Goal: Task Accomplishment & Management: Use online tool/utility

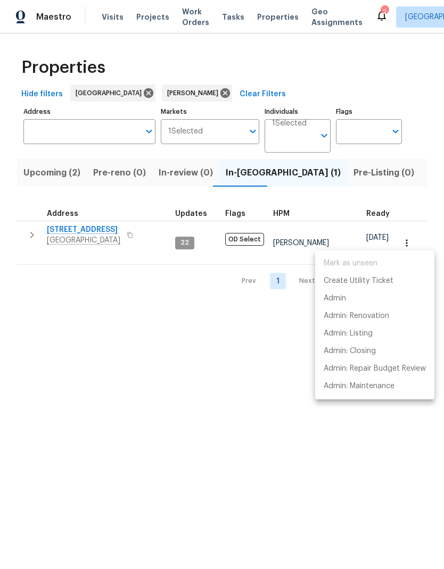
scroll to position [0, 15]
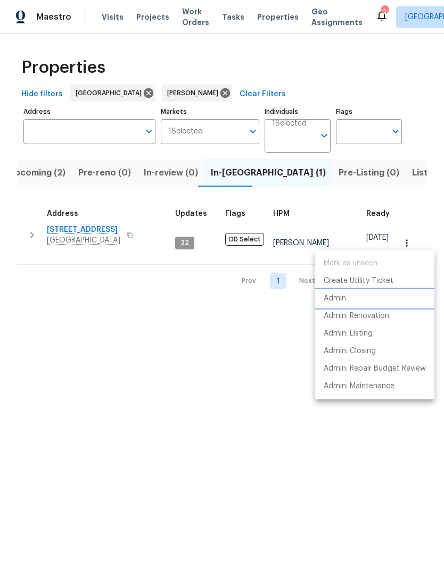
click at [361, 301] on li "Admin" at bounding box center [374, 299] width 119 height 18
click at [360, 172] on div at bounding box center [222, 284] width 444 height 569
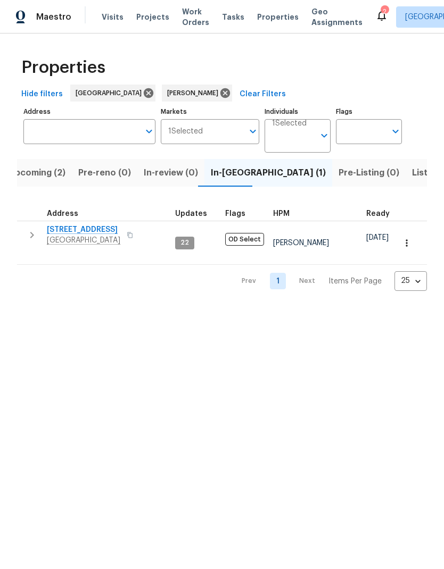
click at [412, 170] on span "Listed (9)" at bounding box center [432, 172] width 40 height 15
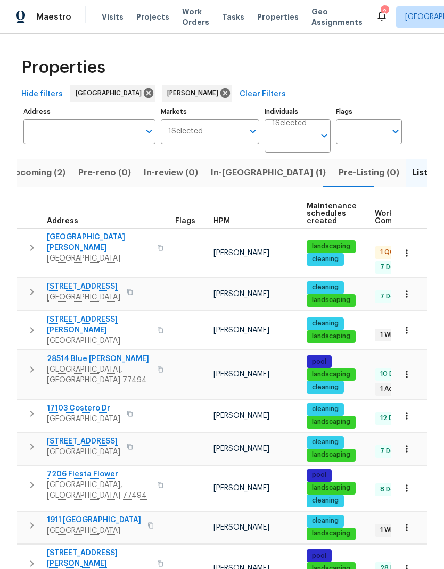
scroll to position [40, 0]
click at [72, 469] on span "7206 Fiesta Flower" at bounding box center [99, 474] width 104 height 11
click at [375, 12] on icon at bounding box center [381, 15] width 13 height 13
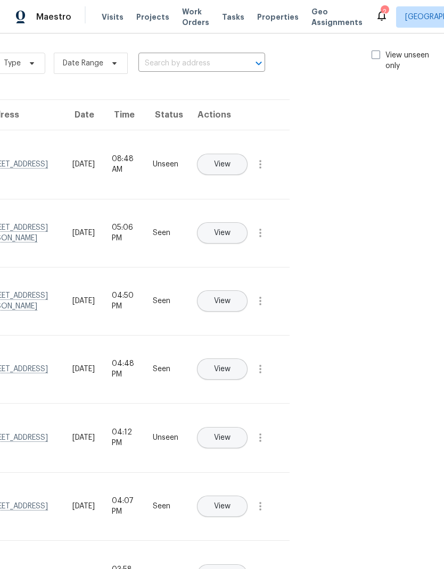
scroll to position [6, 120]
click at [372, 56] on span at bounding box center [376, 55] width 9 height 9
click at [372, 56] on input "View unseen only" at bounding box center [375, 53] width 7 height 7
checkbox input "true"
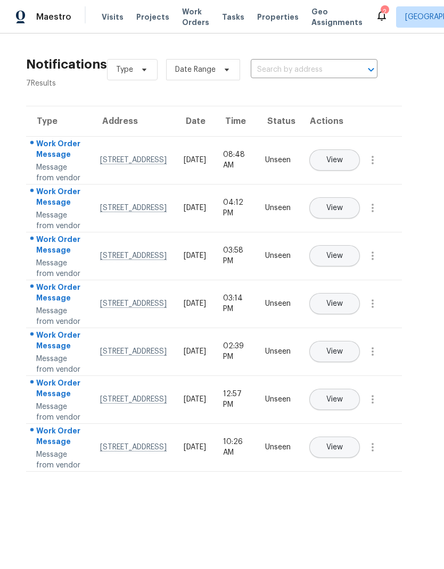
scroll to position [18, 8]
click at [360, 362] on button "View" at bounding box center [334, 351] width 51 height 21
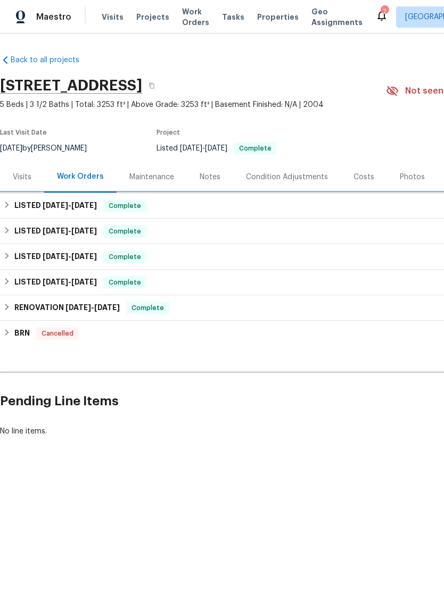
click at [252, 205] on div "LISTED [DATE] - [DATE] Complete" at bounding box center [300, 205] width 595 height 13
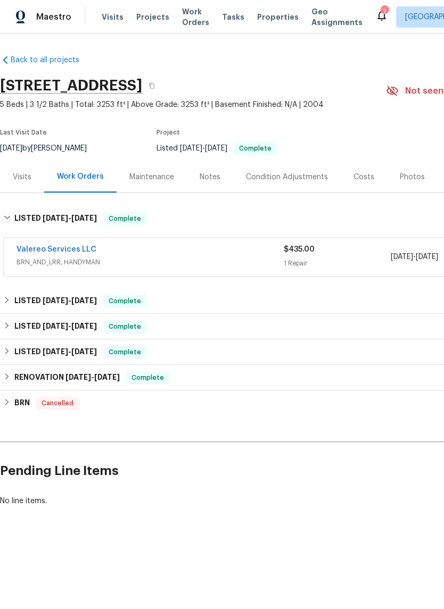
click at [46, 251] on link "Valereo Services LLC" at bounding box center [56, 249] width 80 height 7
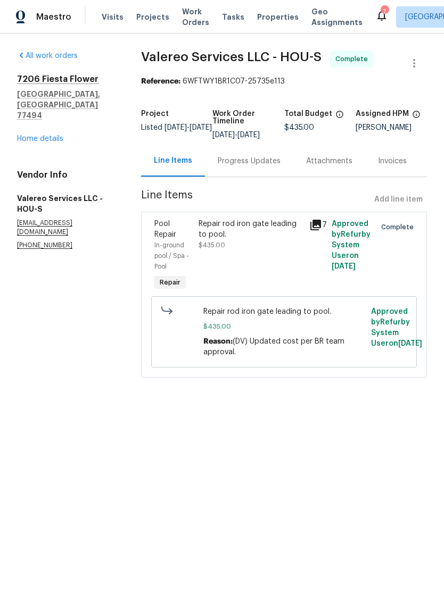
click at [319, 227] on icon at bounding box center [315, 225] width 11 height 11
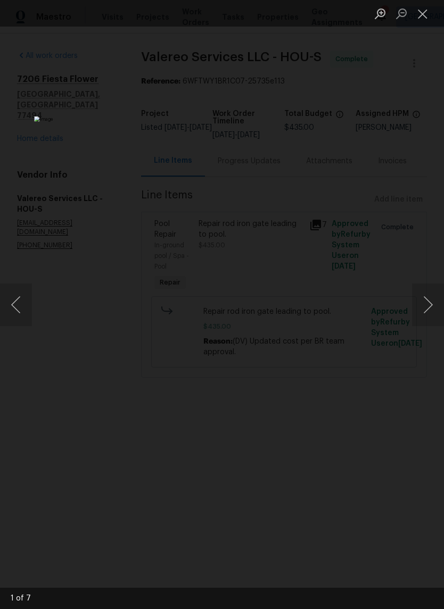
click at [426, 303] on button "Next image" at bounding box center [428, 305] width 32 height 43
click at [428, 305] on button "Next image" at bounding box center [428, 305] width 32 height 43
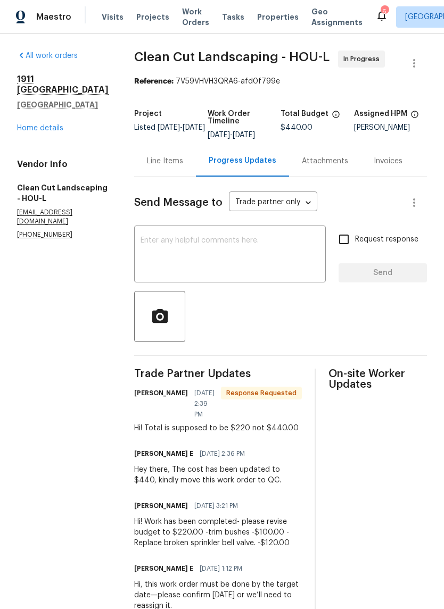
click at [176, 161] on div "Line Items" at bounding box center [165, 161] width 36 height 11
